Goal: Check status: Check status

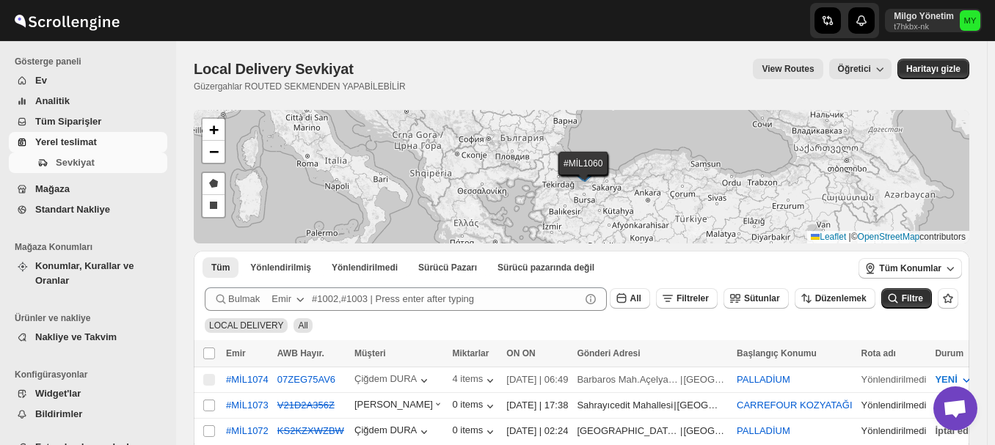
click at [62, 140] on span "Yerel teslimat" at bounding box center [66, 141] width 62 height 11
click at [62, 157] on span "Sevkiyat" at bounding box center [75, 162] width 39 height 11
click at [953, 402] on span "Açık sohbet" at bounding box center [954, 410] width 24 height 21
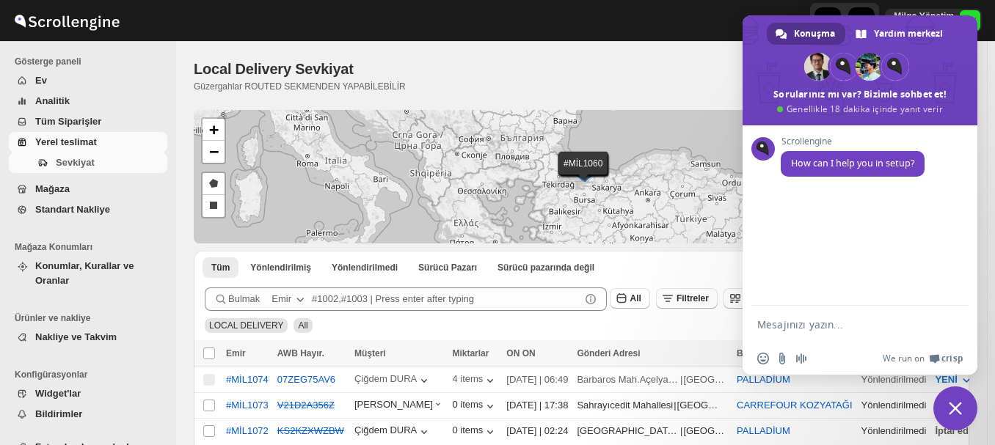
click at [712, 328] on div "LOCAL DELIVERY All" at bounding box center [578, 319] width 759 height 28
click at [944, 403] on span "Sohbeti kapat" at bounding box center [955, 409] width 44 height 44
